Goal: Task Accomplishment & Management: Manage account settings

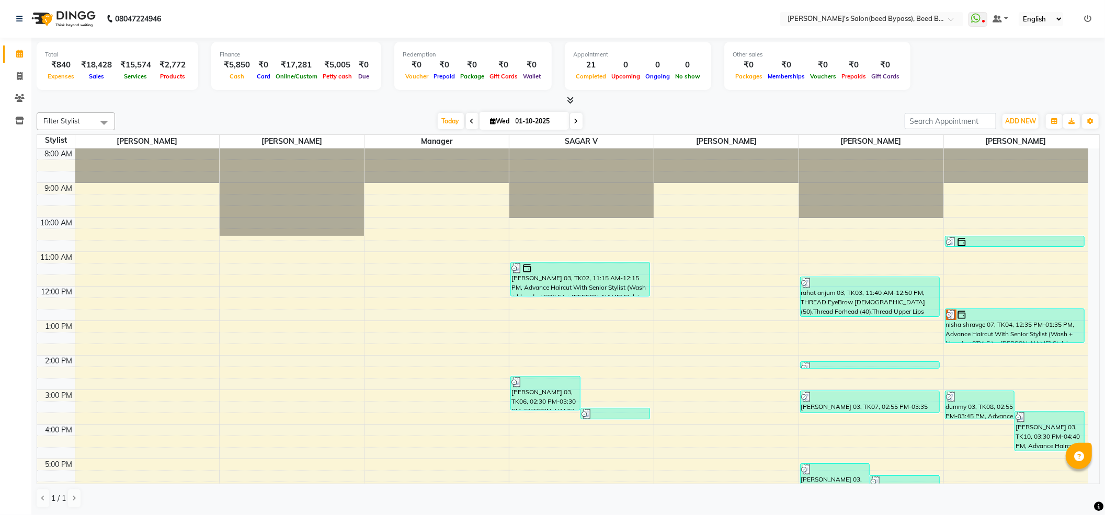
click at [1086, 20] on icon at bounding box center [1087, 18] width 7 height 7
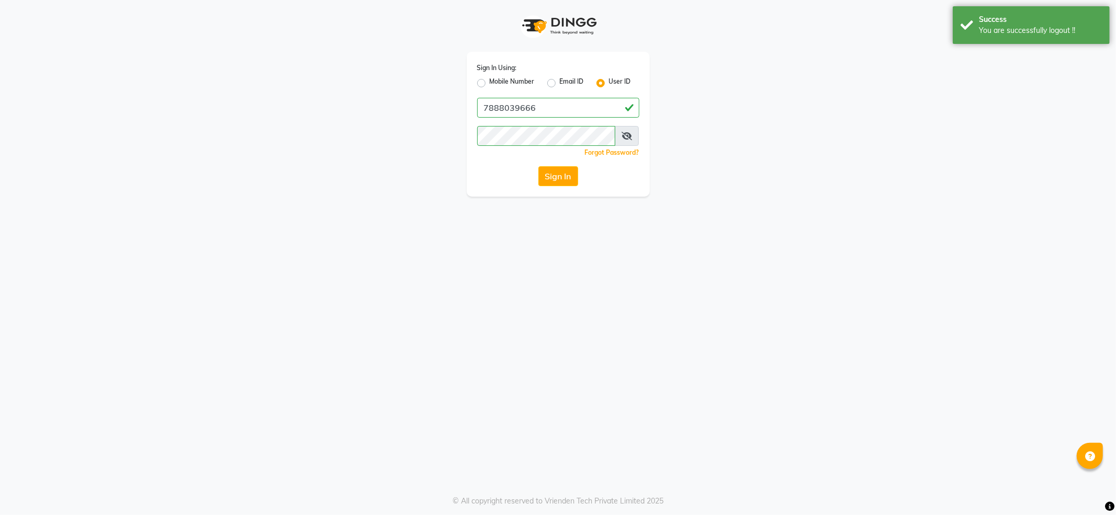
click at [519, 83] on label "Mobile Number" at bounding box center [512, 83] width 45 height 13
click at [496, 83] on input "Mobile Number" at bounding box center [493, 80] width 7 height 7
radio input "true"
radio input "false"
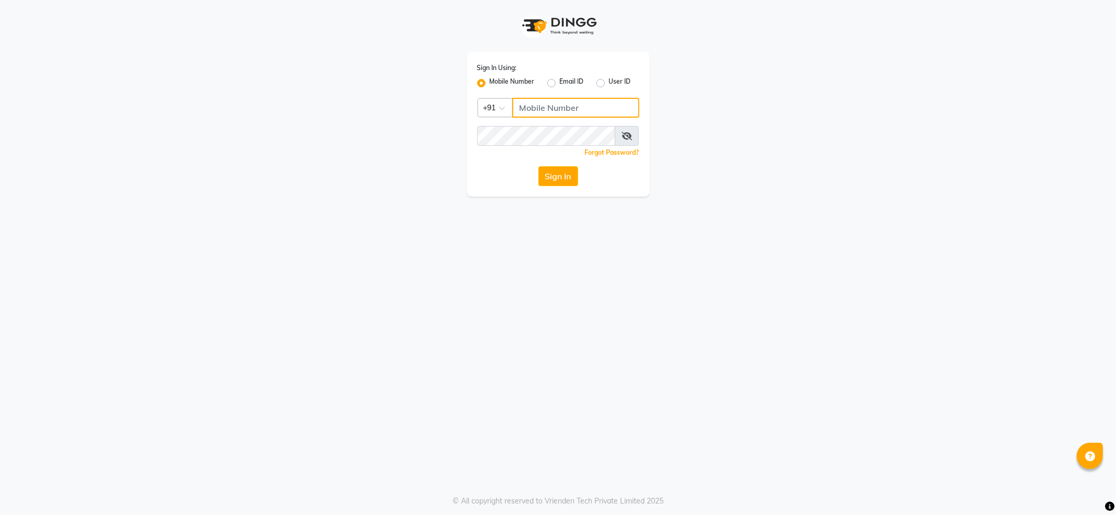
click at [545, 99] on input "Username" at bounding box center [575, 108] width 127 height 20
type input "7888059666"
click at [561, 181] on button "Sign In" at bounding box center [558, 176] width 40 height 20
